Goal: Information Seeking & Learning: Learn about a topic

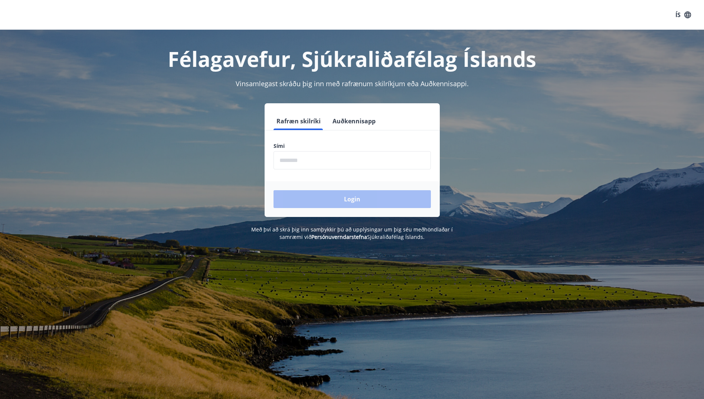
click at [282, 159] on input "phone" at bounding box center [352, 160] width 157 height 18
type input "********"
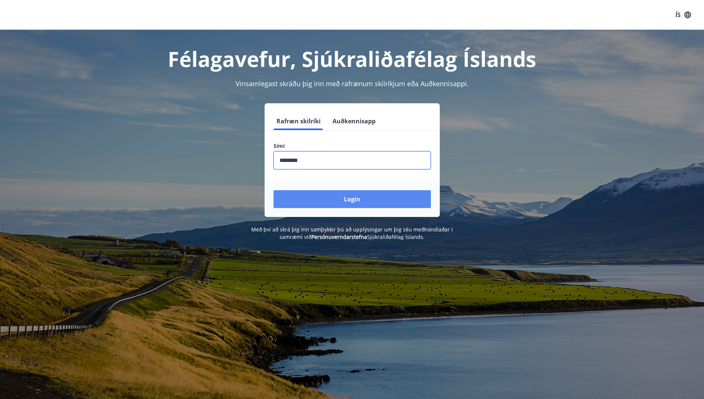
click at [352, 195] on button "Login" at bounding box center [352, 199] width 157 height 18
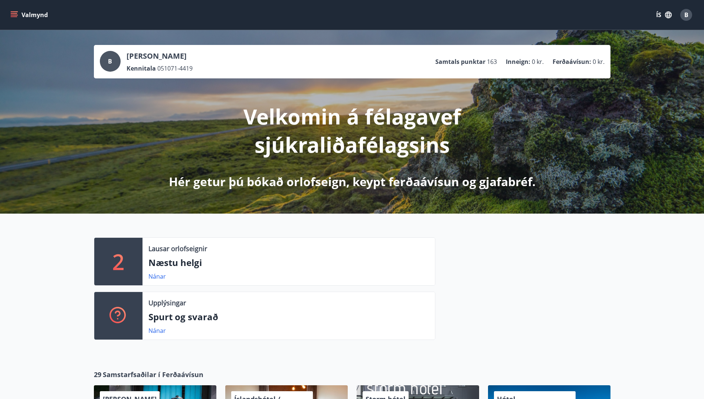
click at [12, 13] on icon "menu" at bounding box center [14, 13] width 7 height 1
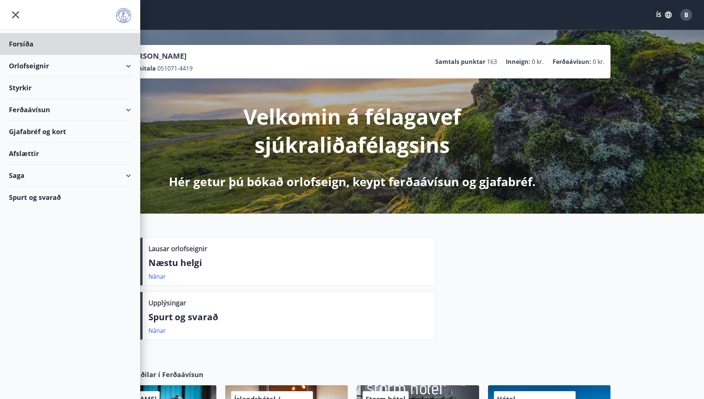
click at [26, 55] on div "Styrkir" at bounding box center [70, 44] width 122 height 22
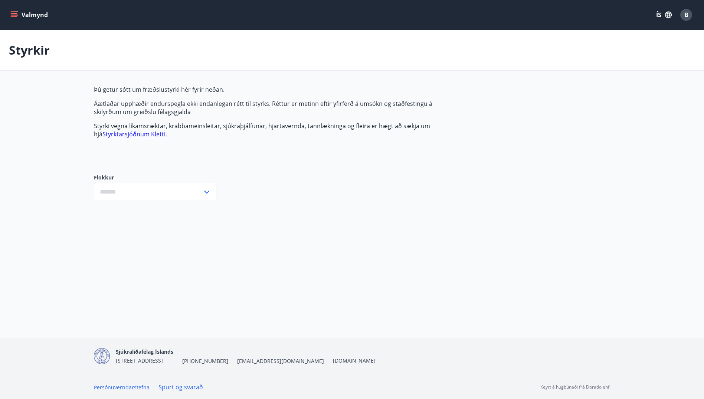
type input "***"
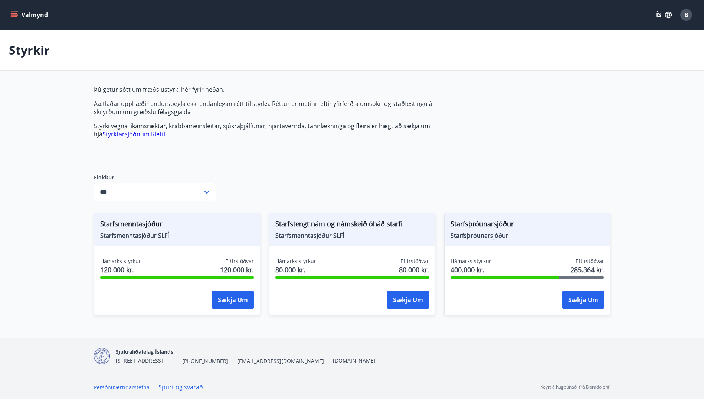
click at [123, 134] on link "Styrktarsjóðnum Kletti" at bounding box center [133, 134] width 63 height 8
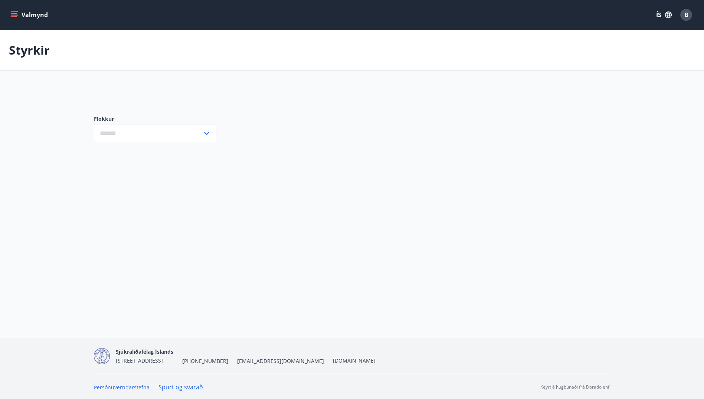
type input "***"
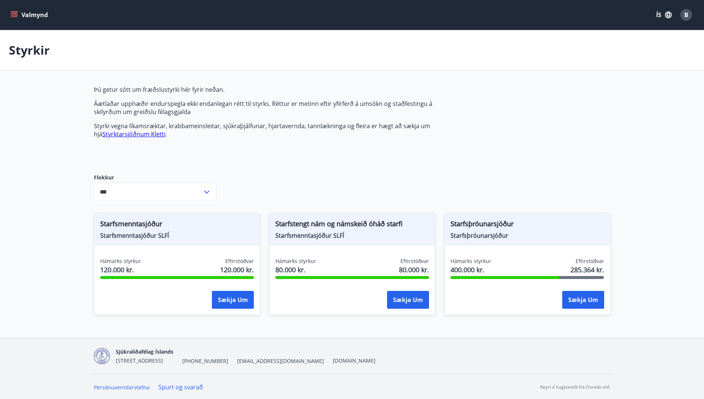
click at [127, 134] on link "Styrktarsjóðnum Kletti" at bounding box center [133, 134] width 63 height 8
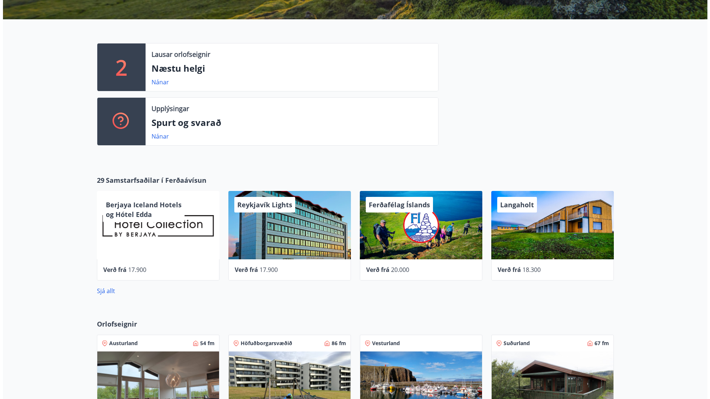
scroll to position [186, 0]
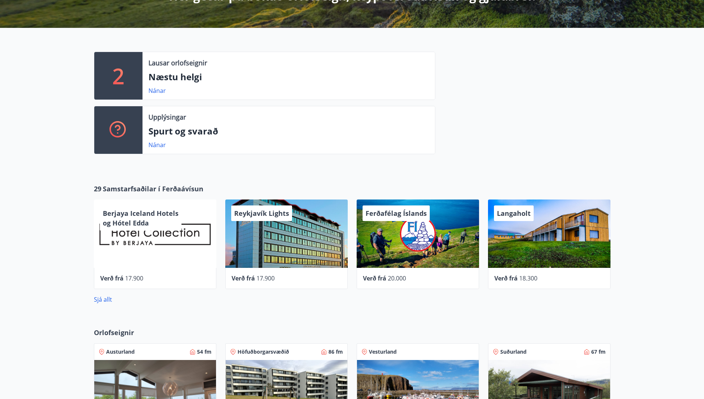
click at [429, 238] on div "Ferðafélag Íslands" at bounding box center [418, 233] width 122 height 68
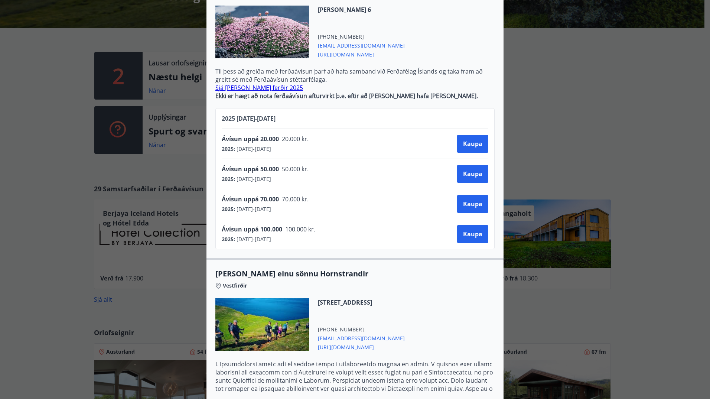
scroll to position [37, 0]
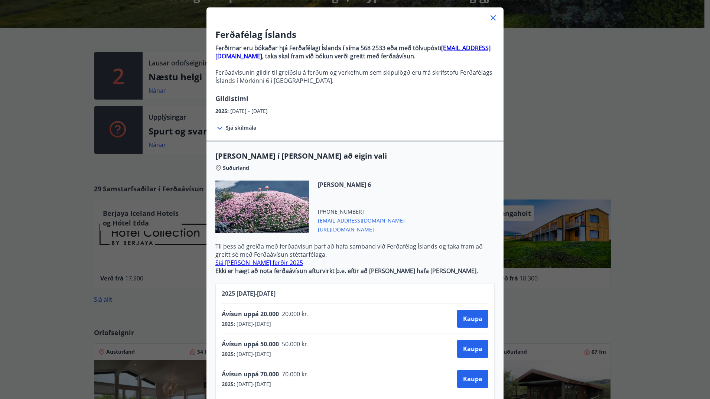
click at [489, 17] on icon at bounding box center [492, 17] width 9 height 9
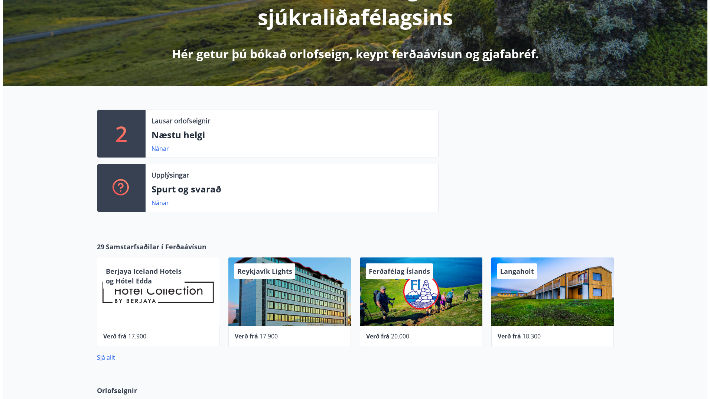
scroll to position [0, 0]
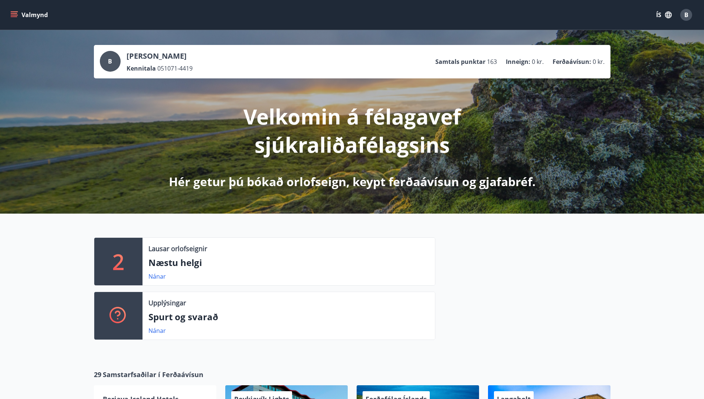
click at [687, 16] on span "B" at bounding box center [686, 15] width 4 height 8
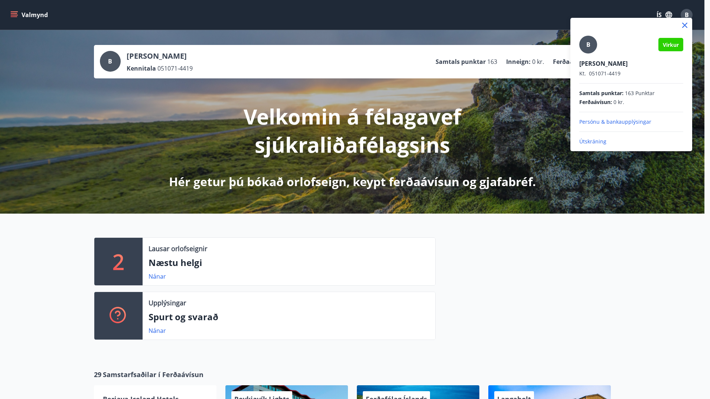
click at [599, 143] on p "Útskráning" at bounding box center [631, 141] width 104 height 7
